Goal: Navigation & Orientation: Find specific page/section

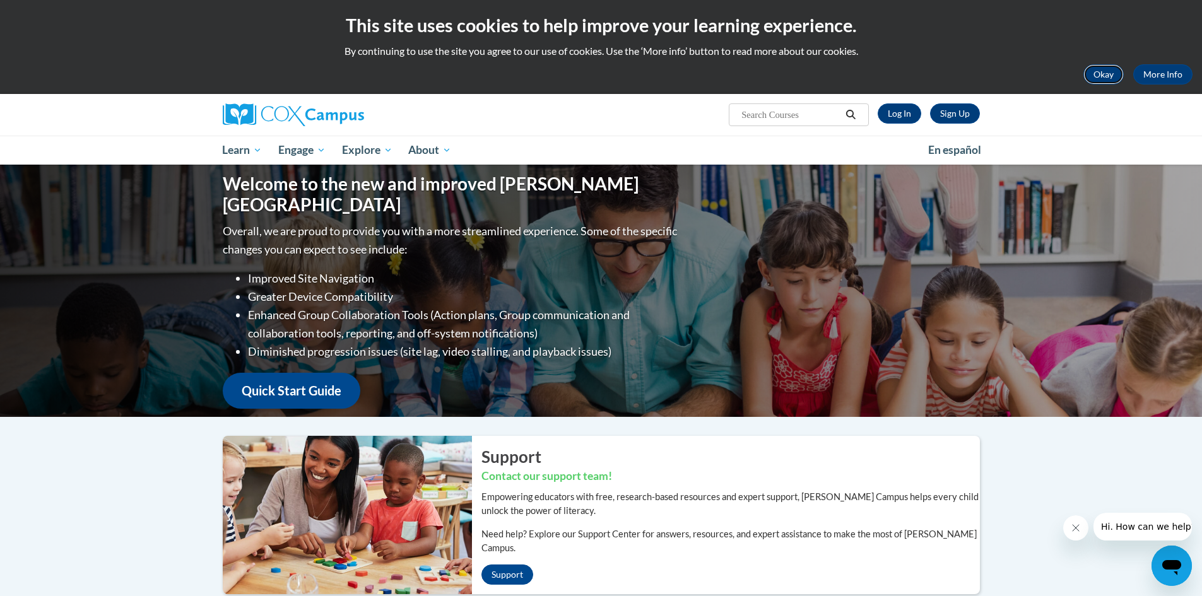
click at [1111, 68] on button "Okay" at bounding box center [1103, 74] width 40 height 20
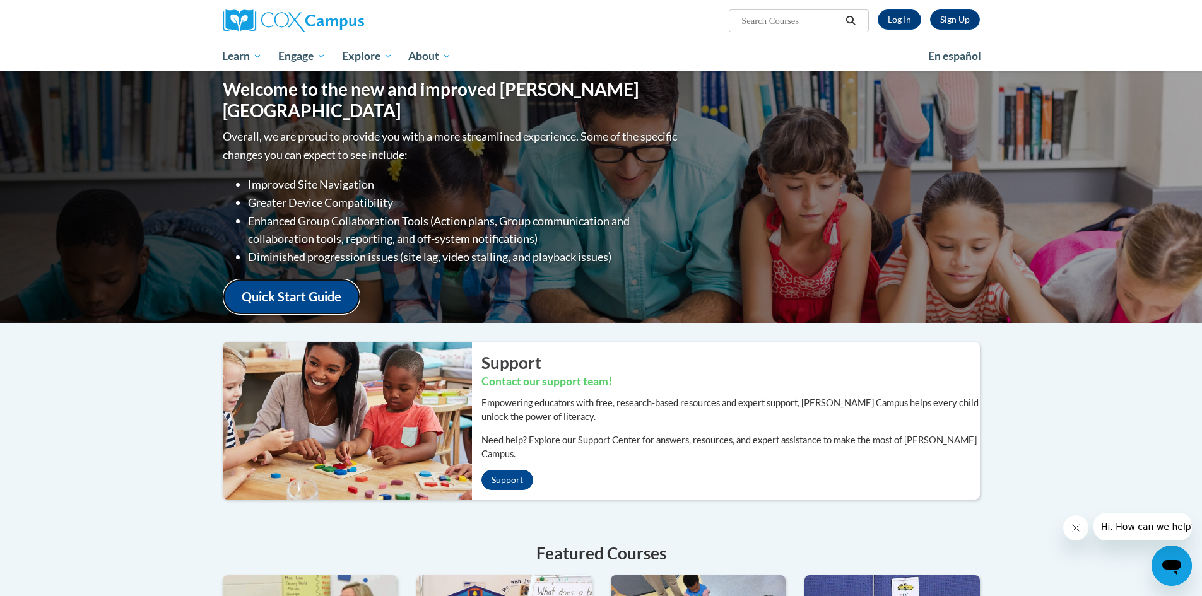
click at [272, 295] on link "Quick Start Guide" at bounding box center [292, 297] width 138 height 36
click at [303, 16] on img at bounding box center [293, 20] width 141 height 23
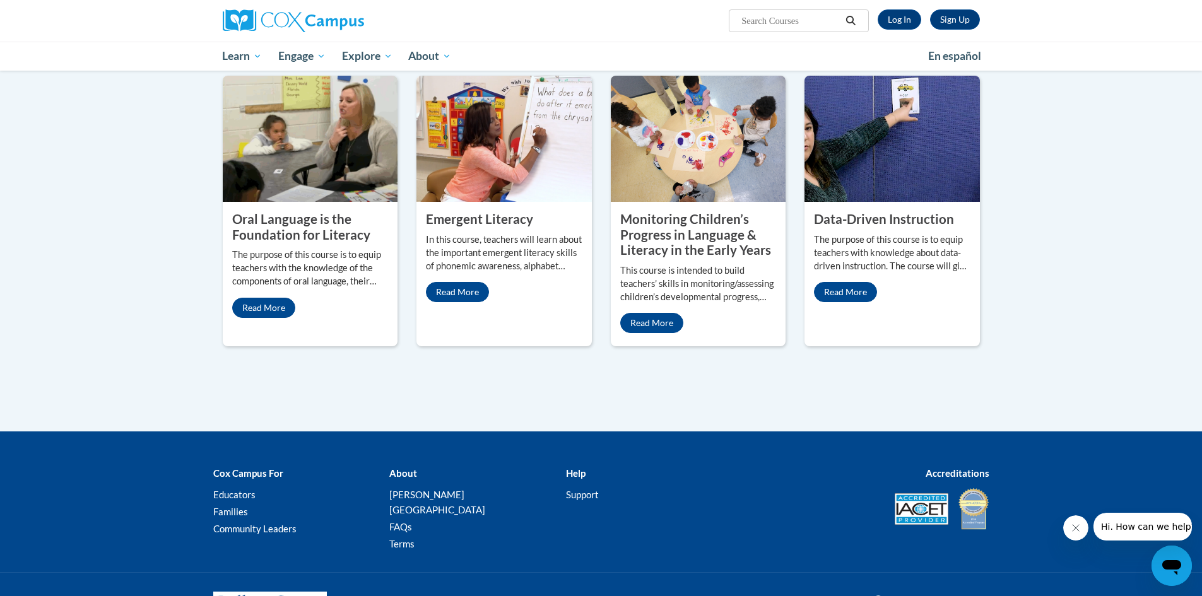
scroll to position [529, 0]
